Goal: Information Seeking & Learning: Find specific fact

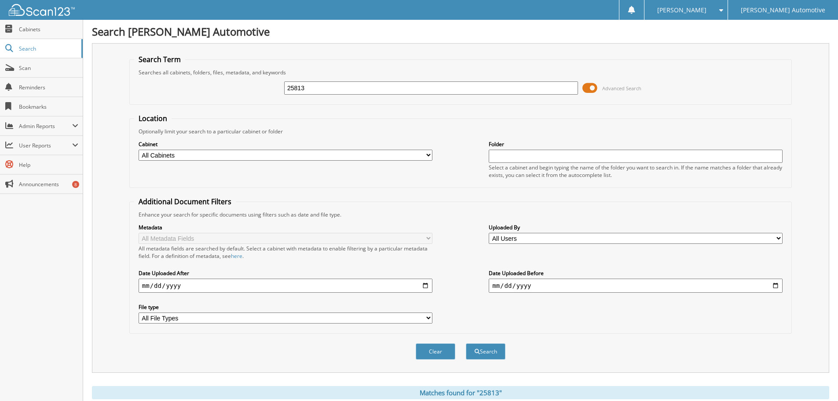
click at [333, 91] on input "25813" at bounding box center [431, 87] width 294 height 13
type input "1003031"
click at [466, 343] on button "Search" at bounding box center [486, 351] width 40 height 16
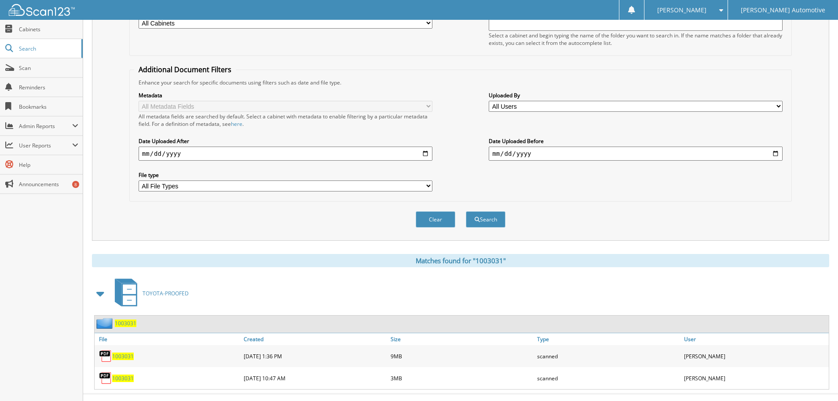
scroll to position [147, 0]
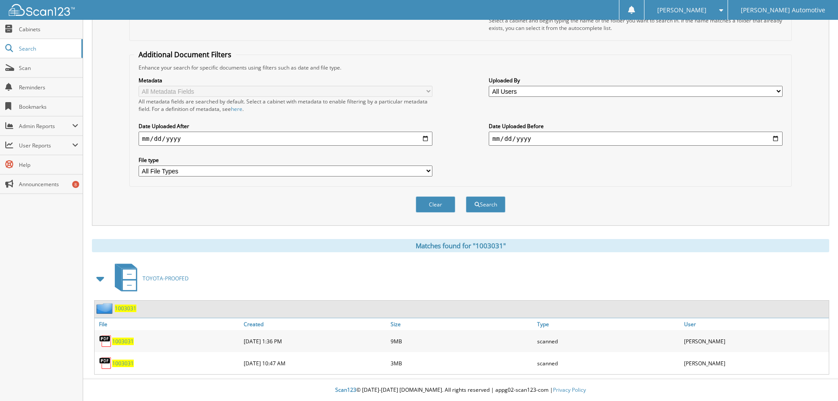
click at [123, 342] on span "1003031" at bounding box center [123, 341] width 22 height 7
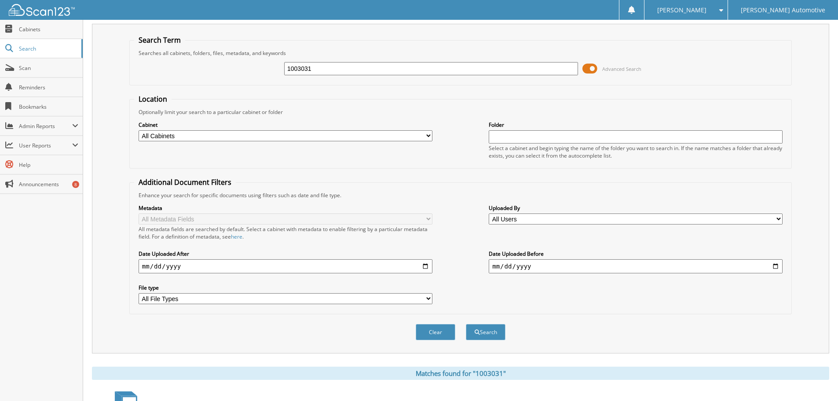
scroll to position [15, 0]
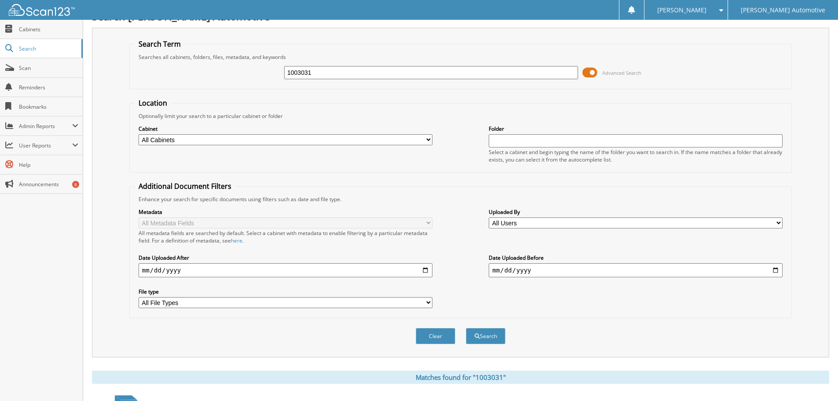
drag, startPoint x: 331, startPoint y: 71, endPoint x: 285, endPoint y: 77, distance: 46.5
click at [330, 71] on input "1003031" at bounding box center [431, 72] width 294 height 13
drag, startPoint x: 285, startPoint y: 77, endPoint x: 190, endPoint y: 72, distance: 95.2
click at [191, 72] on div "1003031 Advanced Search" at bounding box center [460, 73] width 653 height 24
type input "590937"
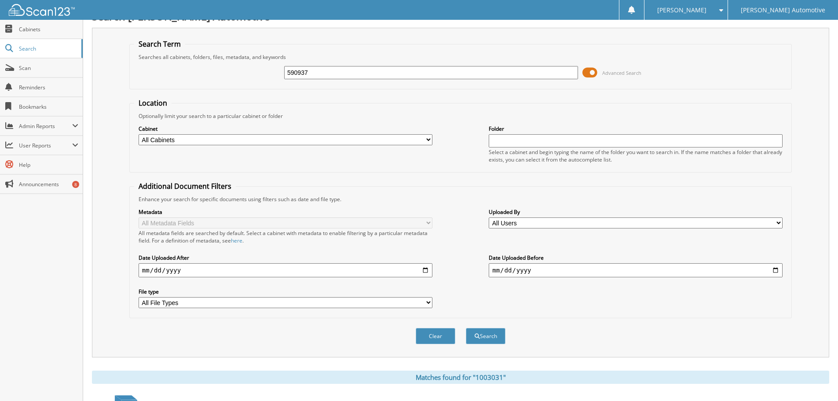
click at [466, 328] on button "Search" at bounding box center [486, 336] width 40 height 16
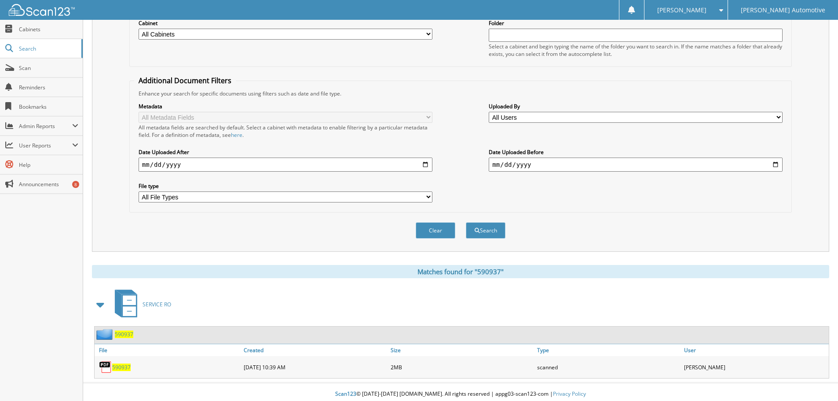
scroll to position [125, 0]
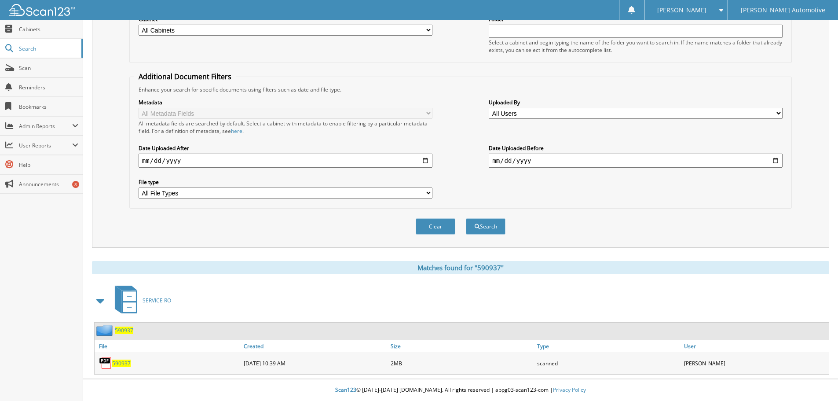
click at [125, 363] on span "590937" at bounding box center [121, 363] width 18 height 7
